Goal: Navigation & Orientation: Find specific page/section

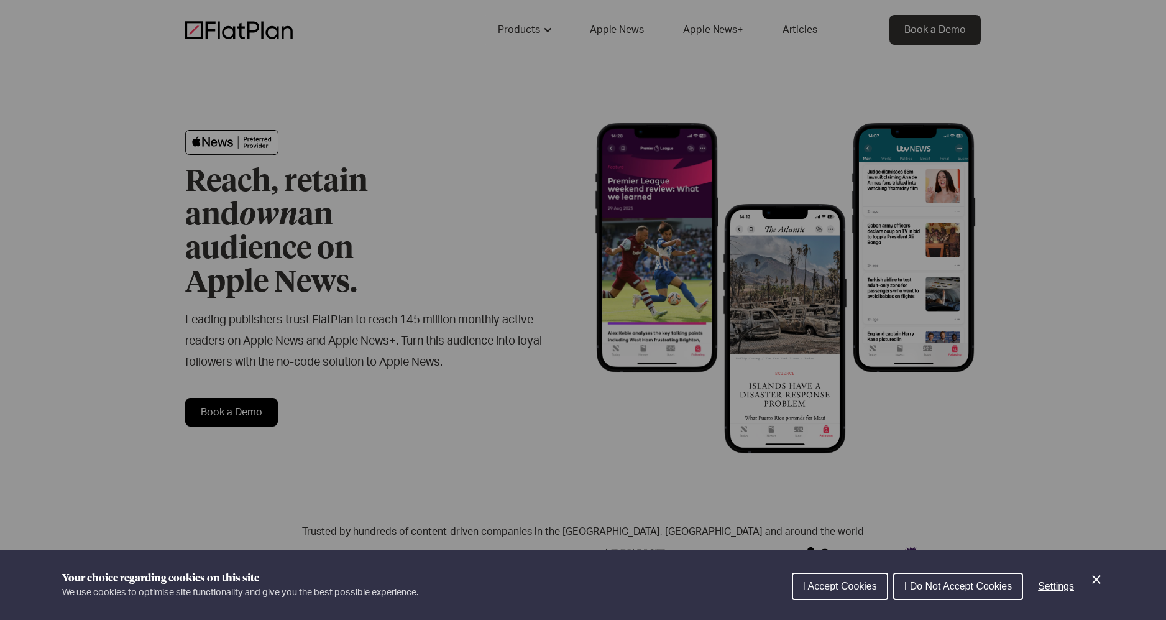
click at [525, 195] on div "Cookie preferences" at bounding box center [583, 310] width 1166 height 620
click at [977, 596] on button "I Do Not Accept Cookies" at bounding box center [958, 586] width 130 height 27
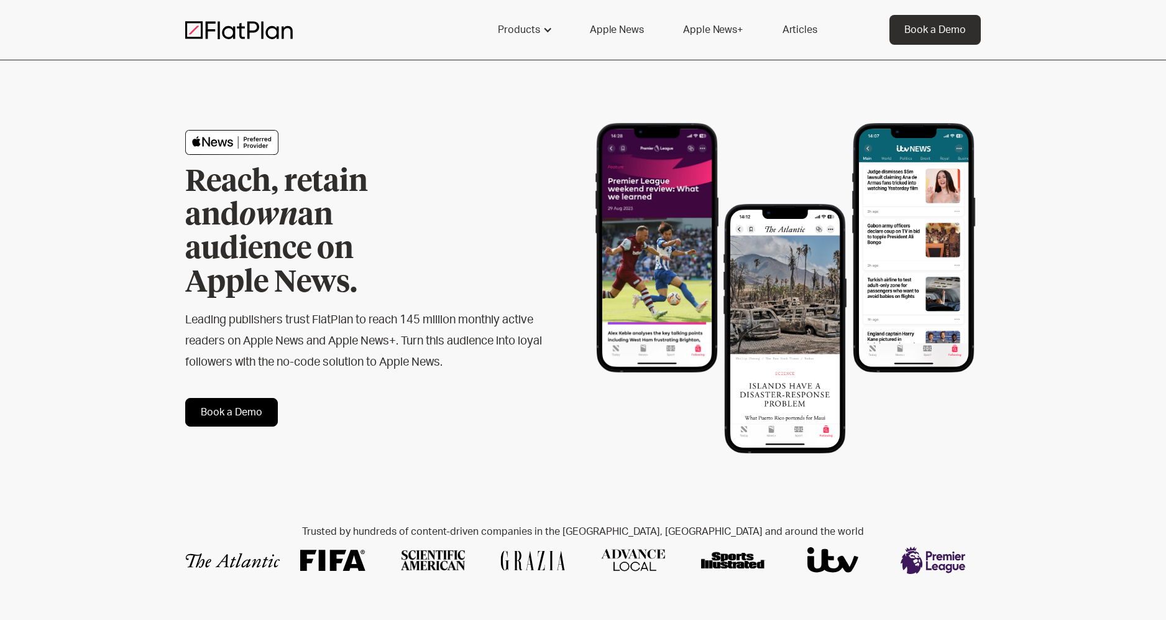
click at [635, 37] on link "Apple News" at bounding box center [616, 30] width 83 height 30
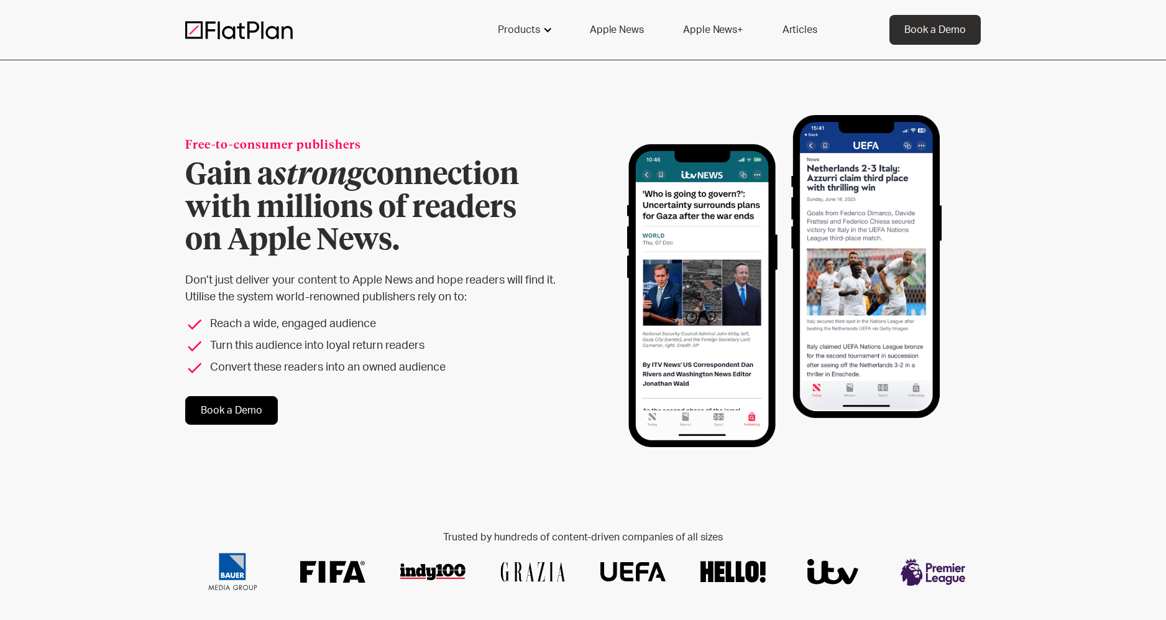
click at [539, 24] on div "Products" at bounding box center [519, 29] width 42 height 15
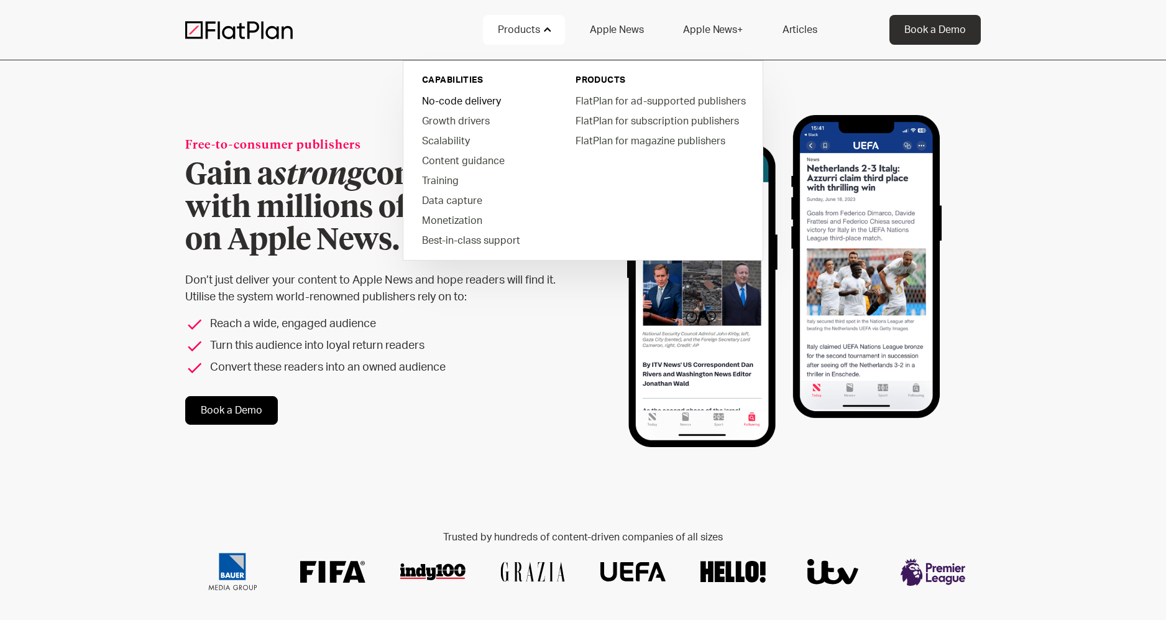
click at [471, 101] on link "No-code delivery" at bounding box center [482, 101] width 141 height 20
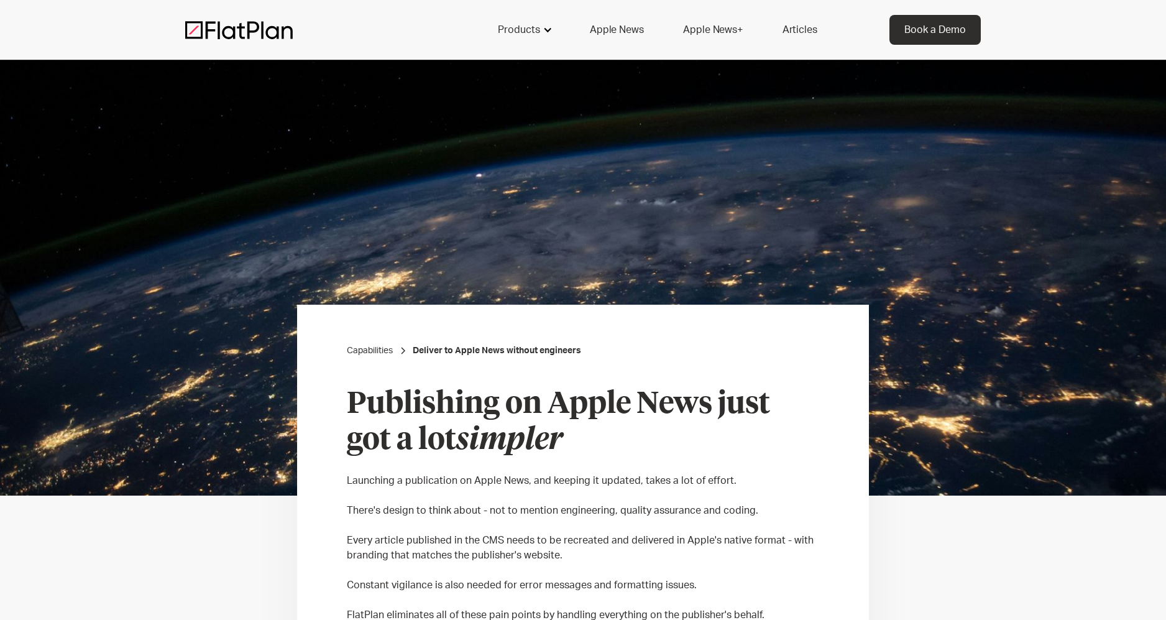
click at [527, 22] on div "Products" at bounding box center [519, 29] width 42 height 15
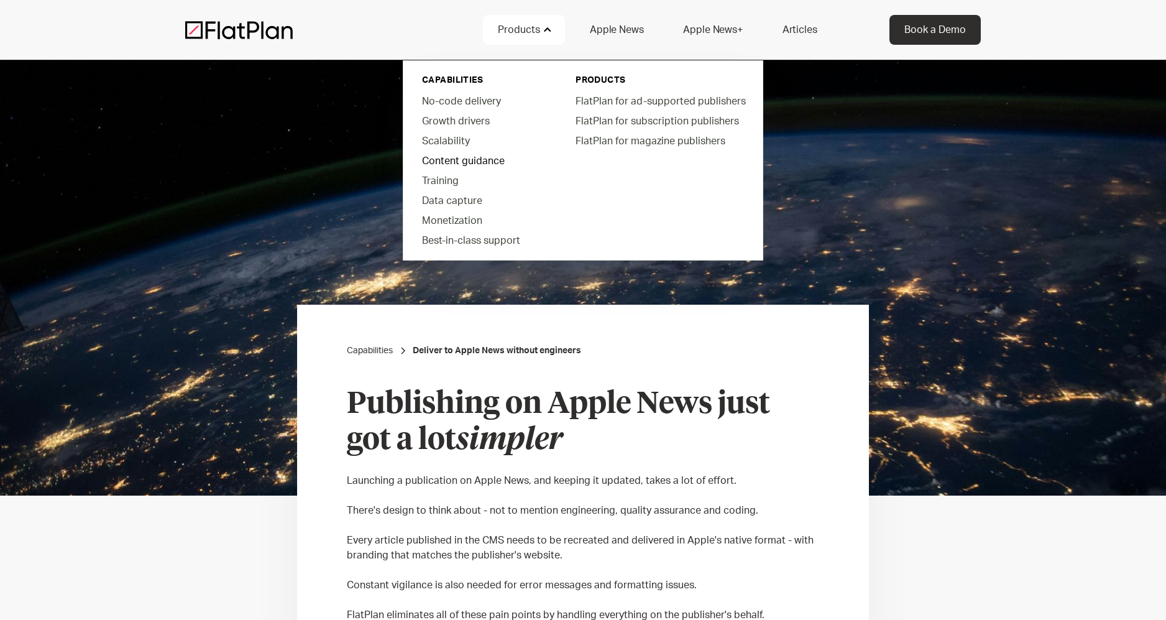
click at [480, 163] on link "Content guidance" at bounding box center [482, 160] width 141 height 20
